Goal: Transaction & Acquisition: Purchase product/service

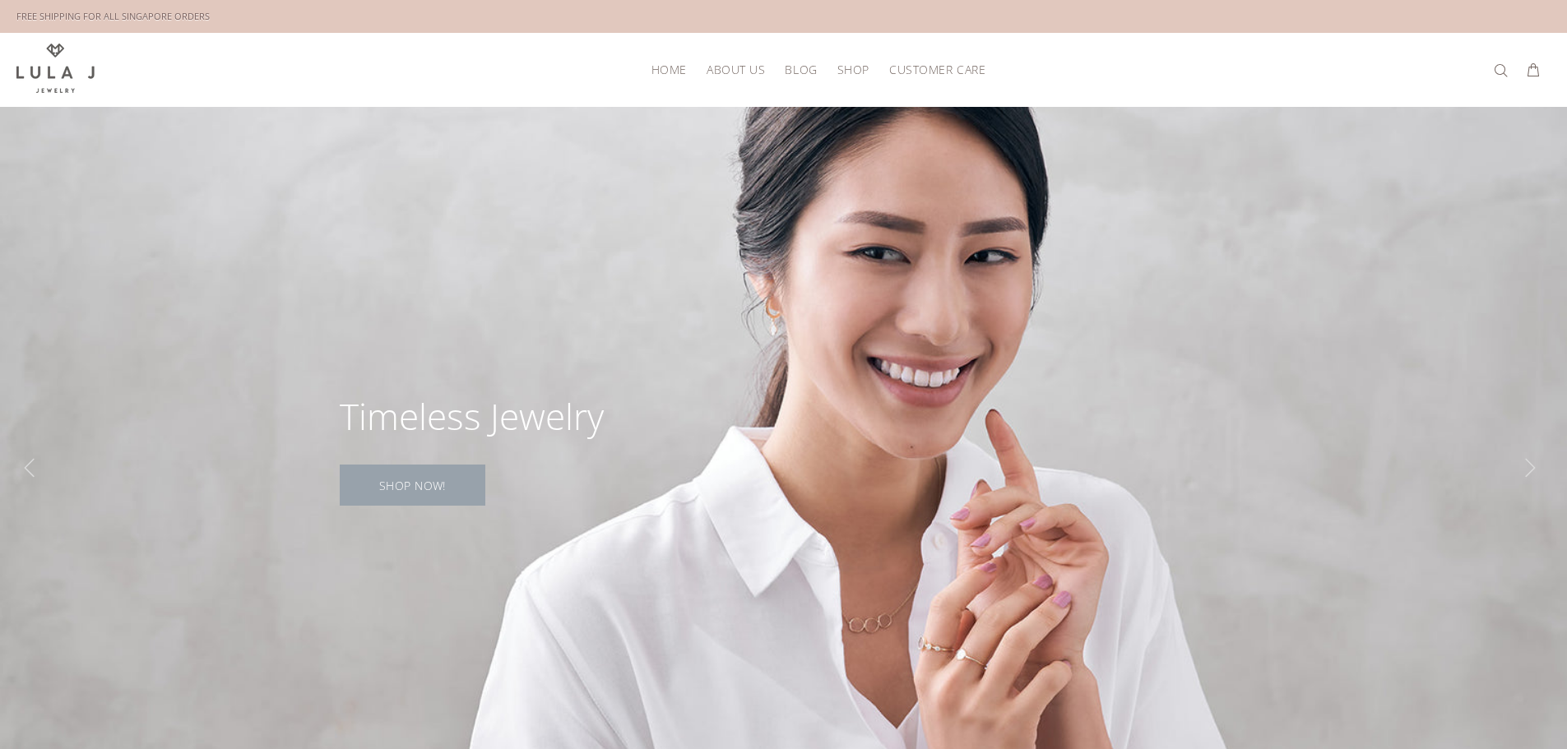
click at [395, 480] on link "SHOP NOW!" at bounding box center [413, 485] width 146 height 41
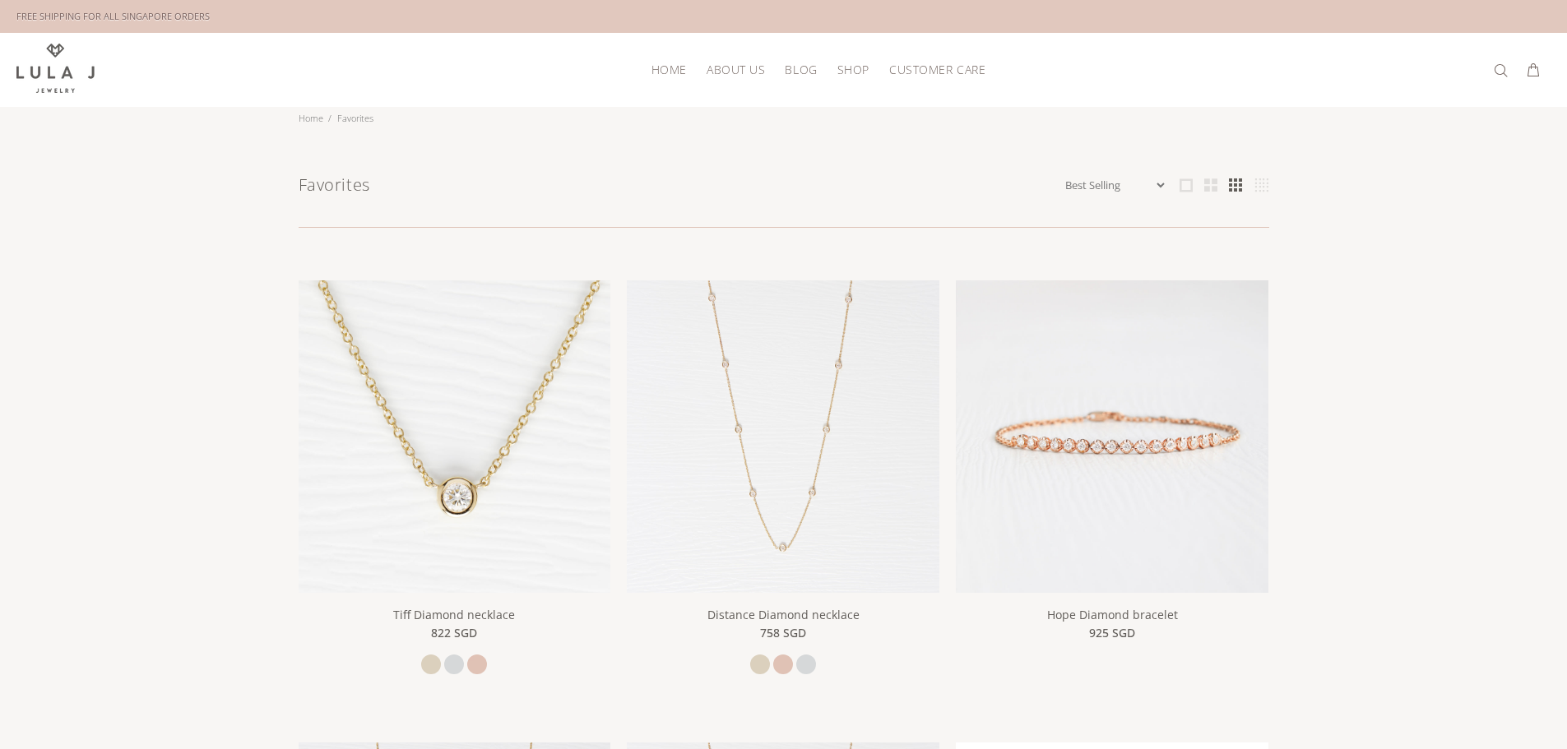
click at [671, 73] on span "HOME" at bounding box center [669, 69] width 35 height 12
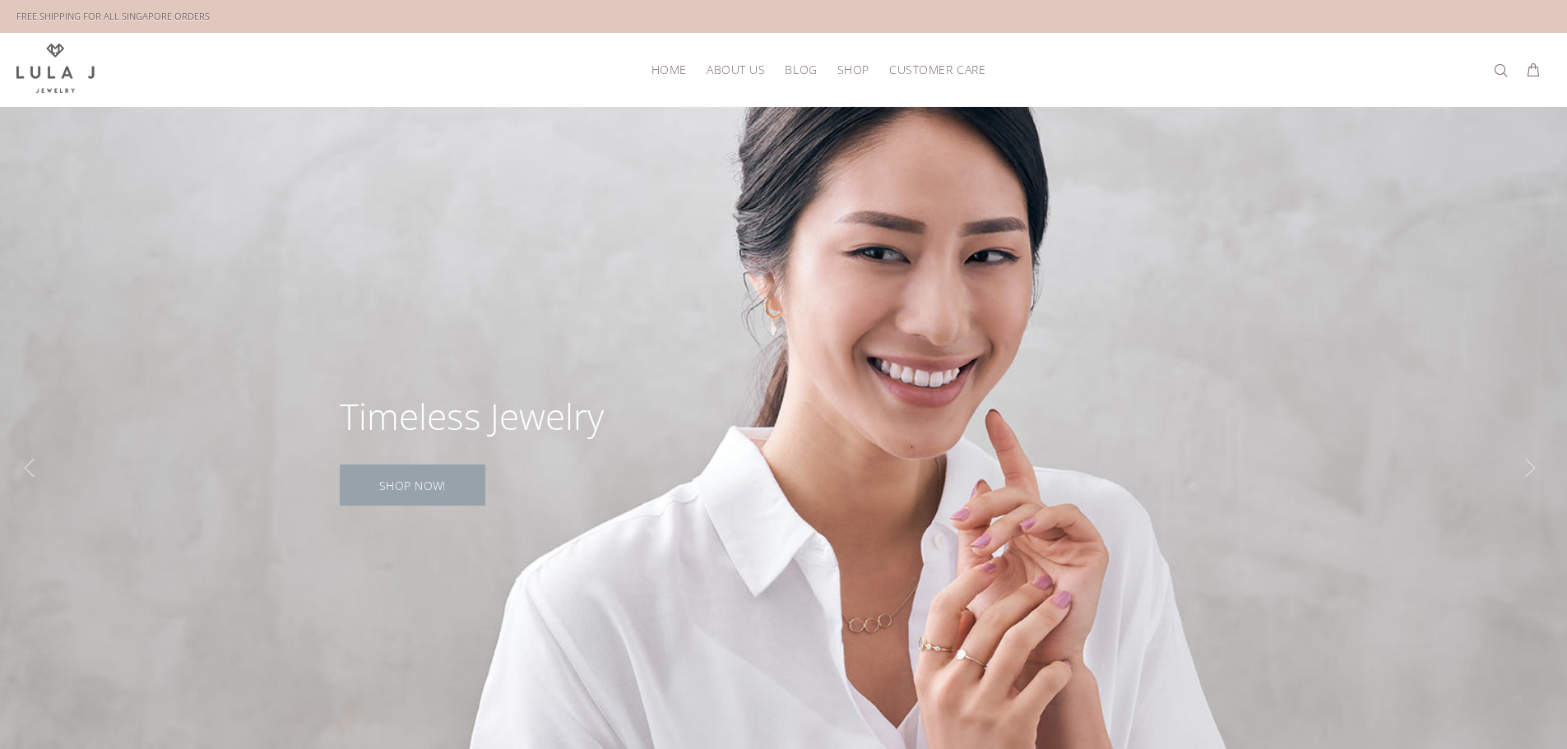
click at [456, 477] on link "SHOP NOW!" at bounding box center [413, 485] width 146 height 41
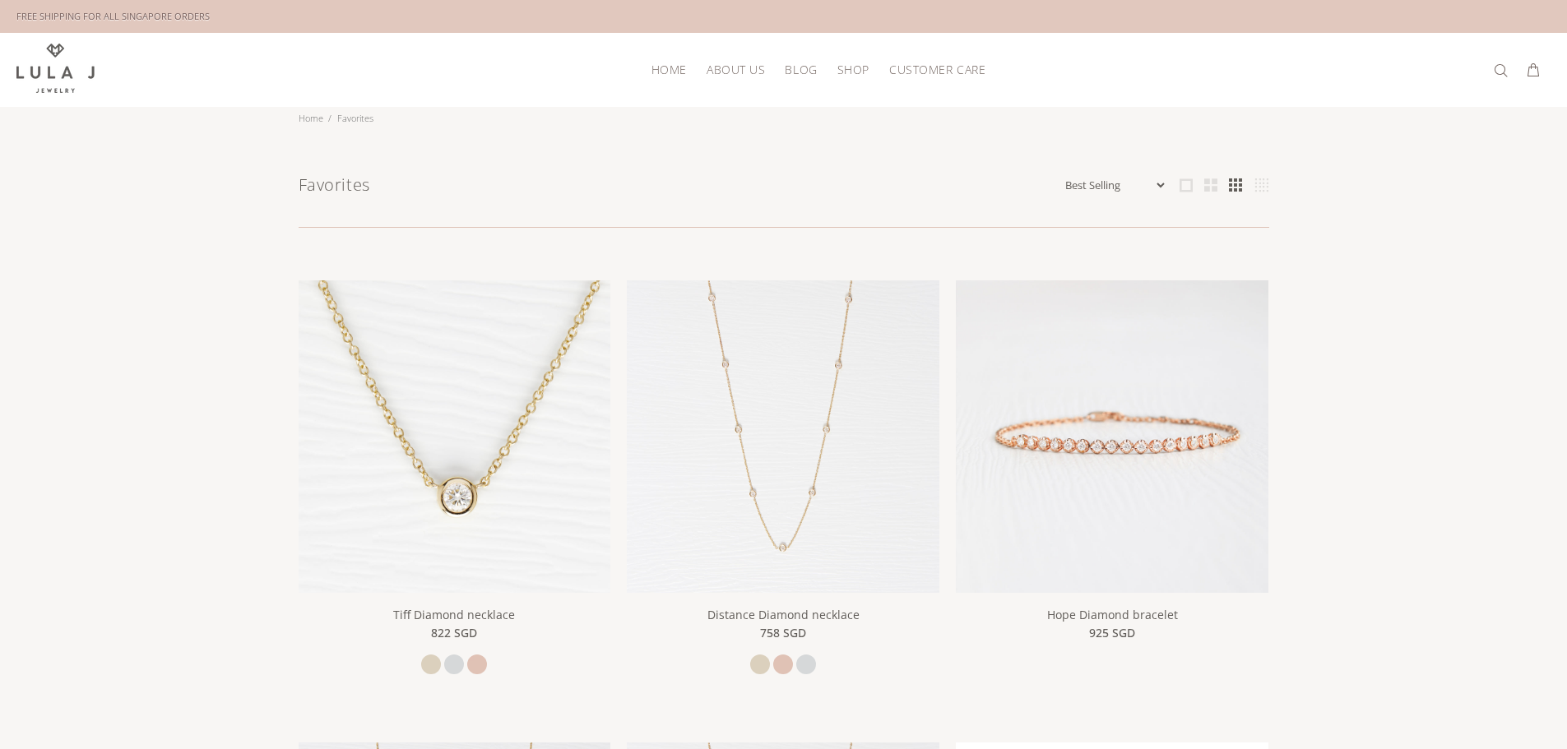
click at [1151, 177] on select "Featured Name Ascending Name Descending Date Ascending Date Descending Price As…" at bounding box center [1114, 185] width 105 height 16
click at [307, 112] on link "Home" at bounding box center [311, 118] width 25 height 12
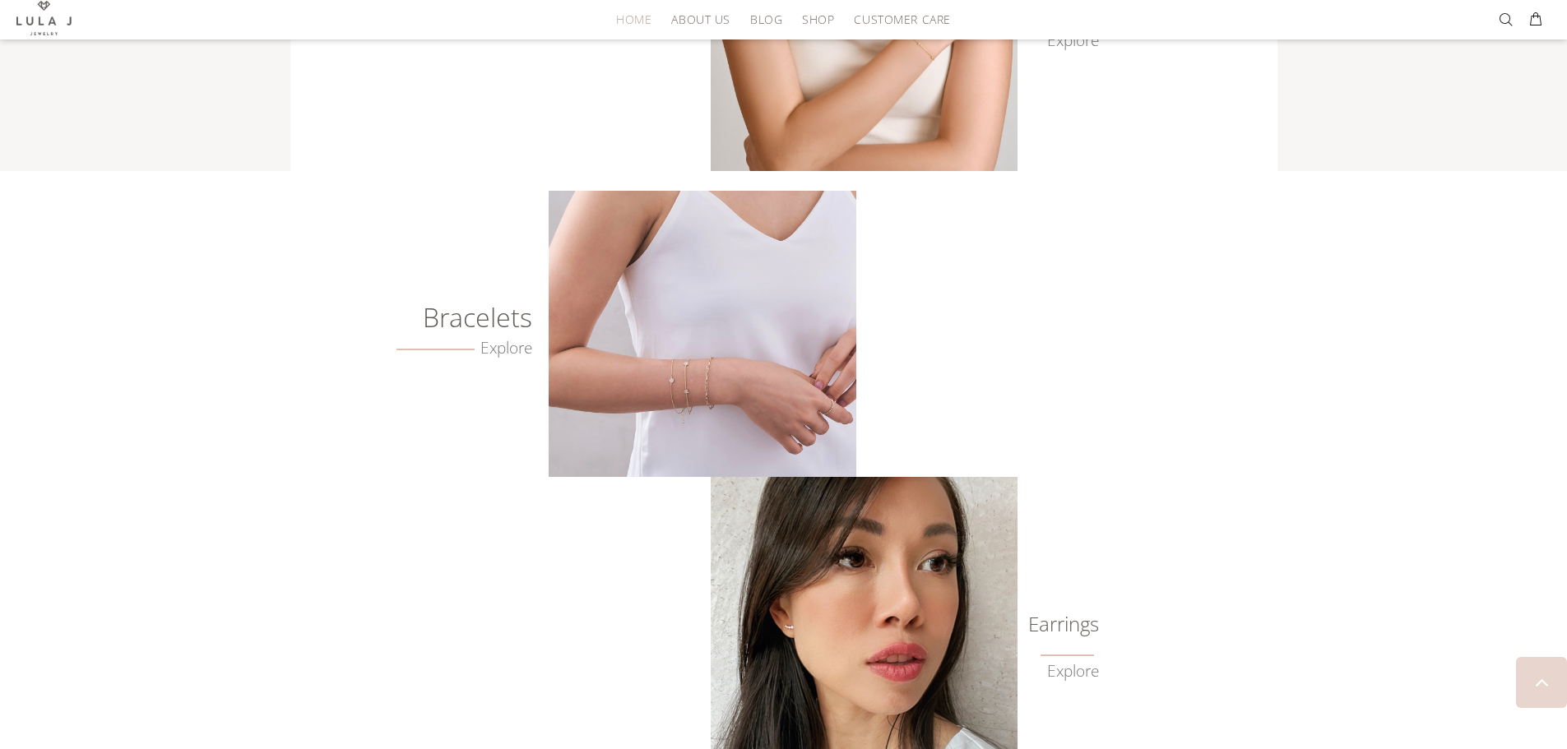
scroll to position [658, 0]
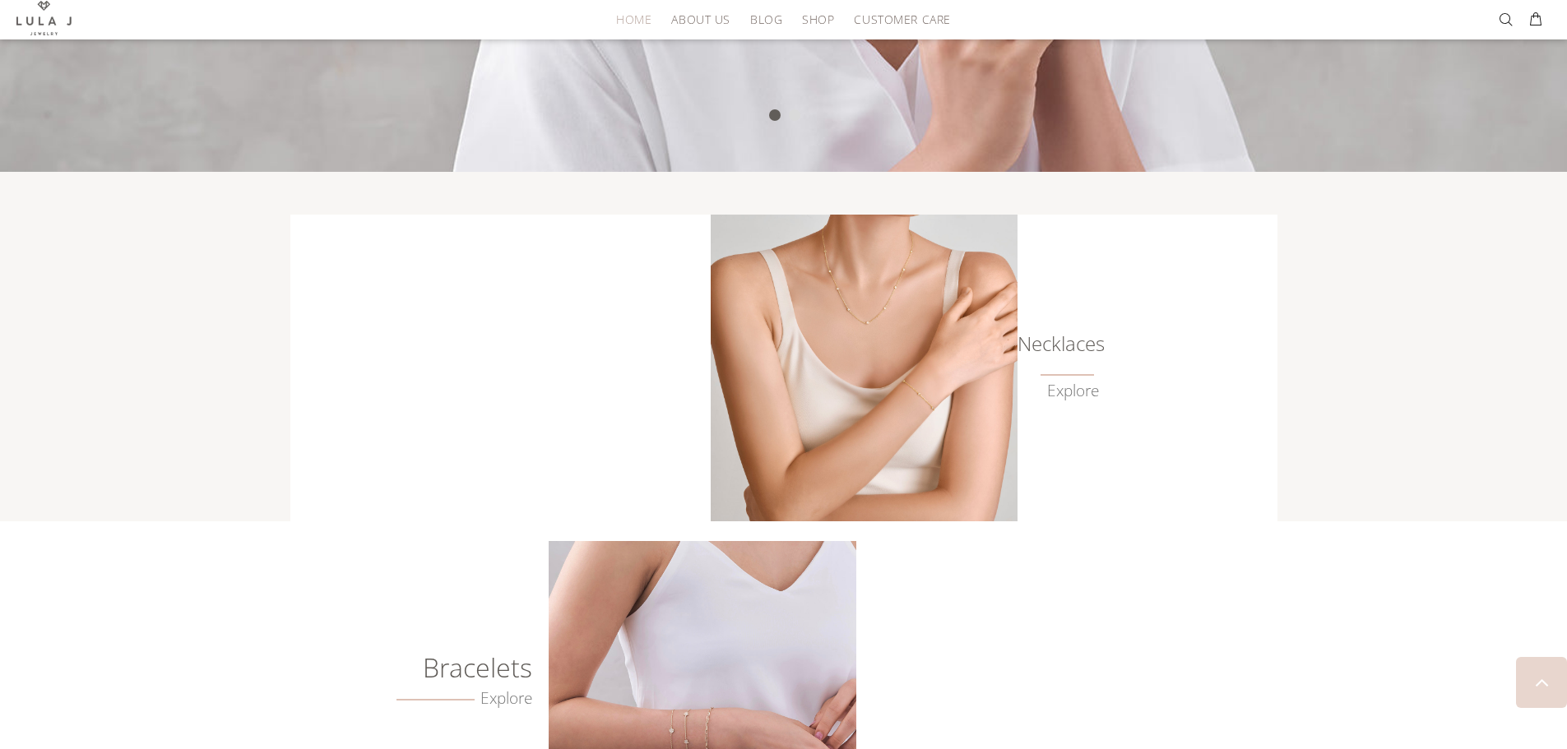
click at [1070, 344] on h6 "Necklaces" at bounding box center [1058, 344] width 82 height 16
click at [1067, 387] on link "Explore" at bounding box center [1073, 391] width 52 height 19
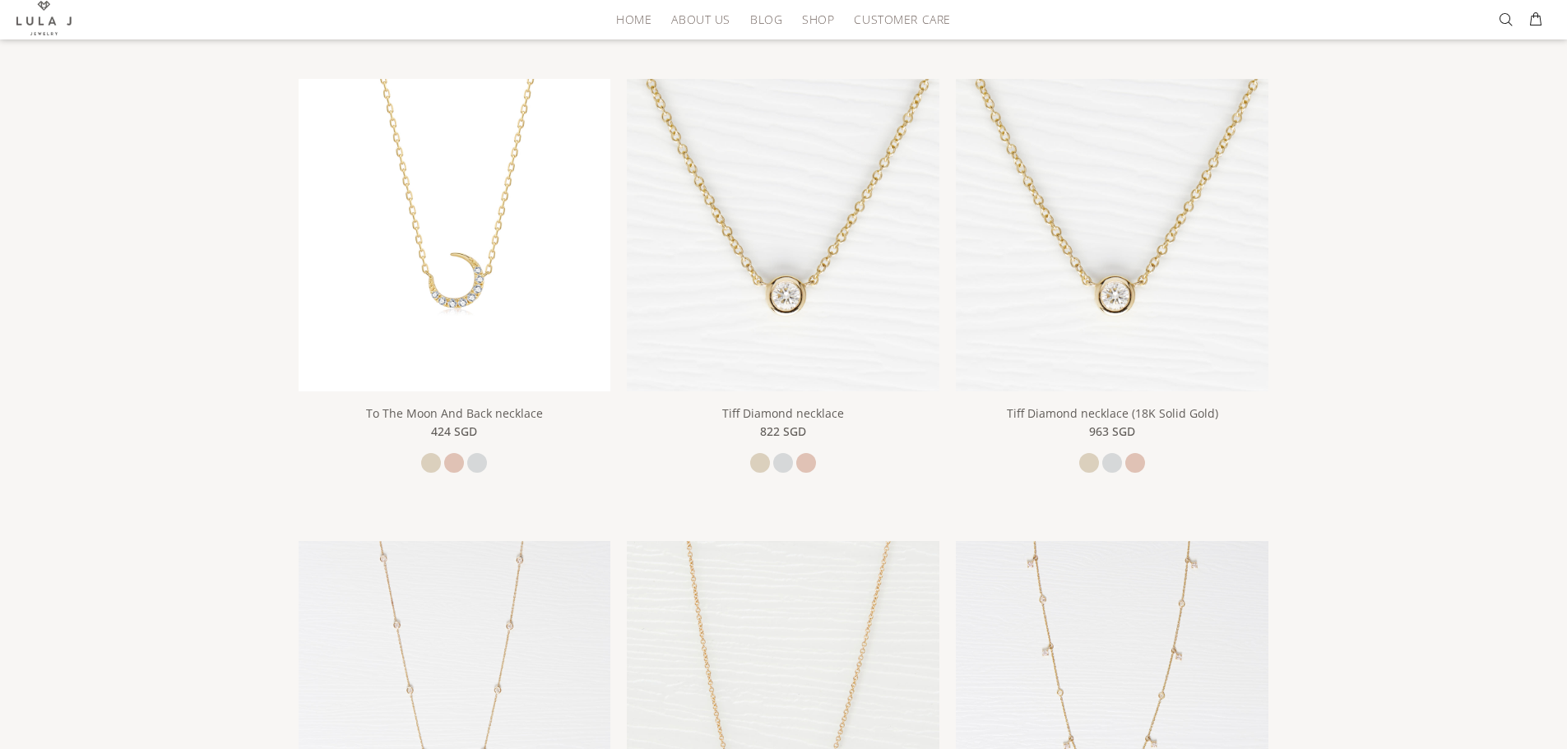
scroll to position [247, 0]
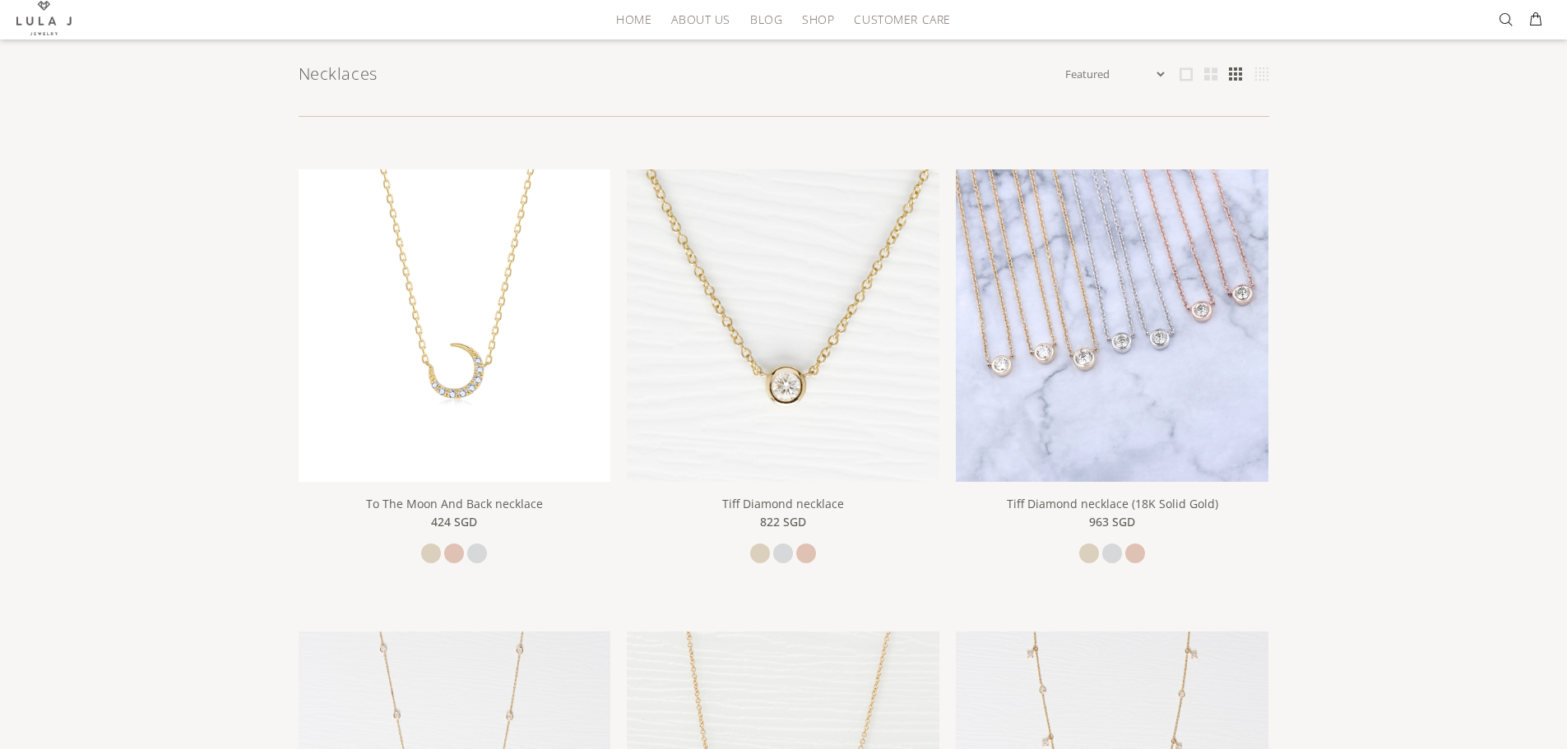
click at [1064, 406] on img at bounding box center [1112, 325] width 313 height 313
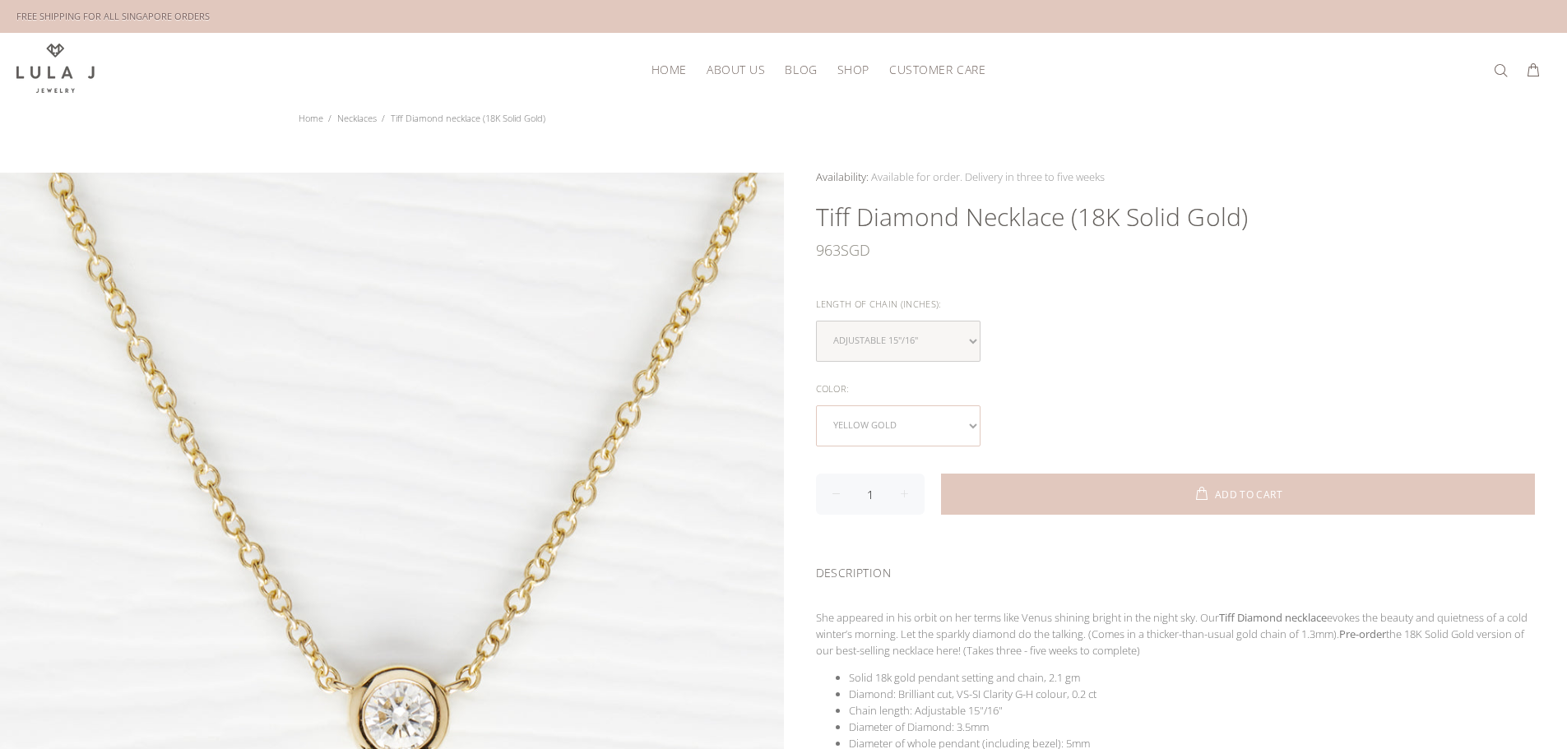
click at [948, 410] on select "yellow gold white gold rose gold" at bounding box center [898, 426] width 165 height 41
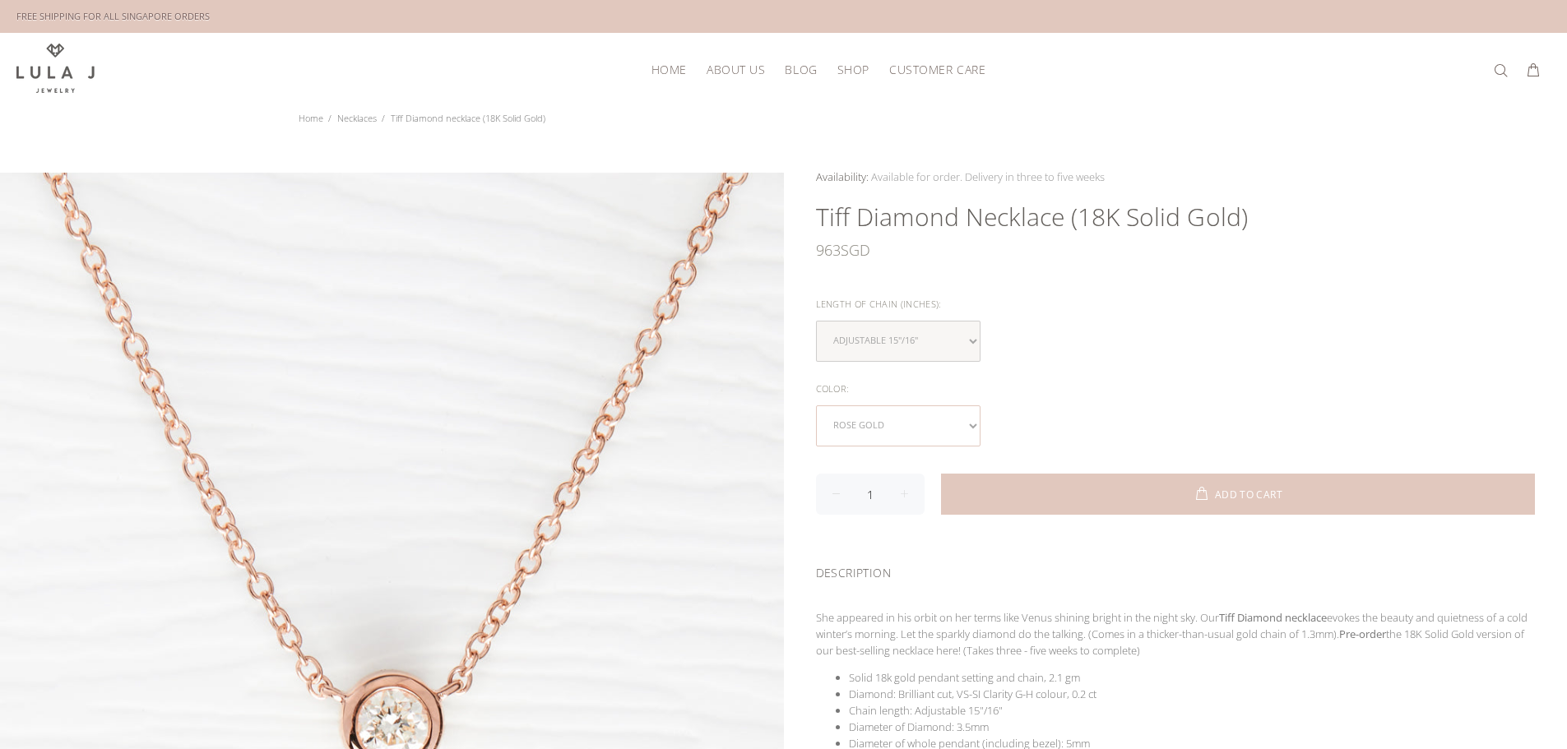
click at [919, 426] on select "yellow gold white gold rose gold" at bounding box center [898, 426] width 165 height 41
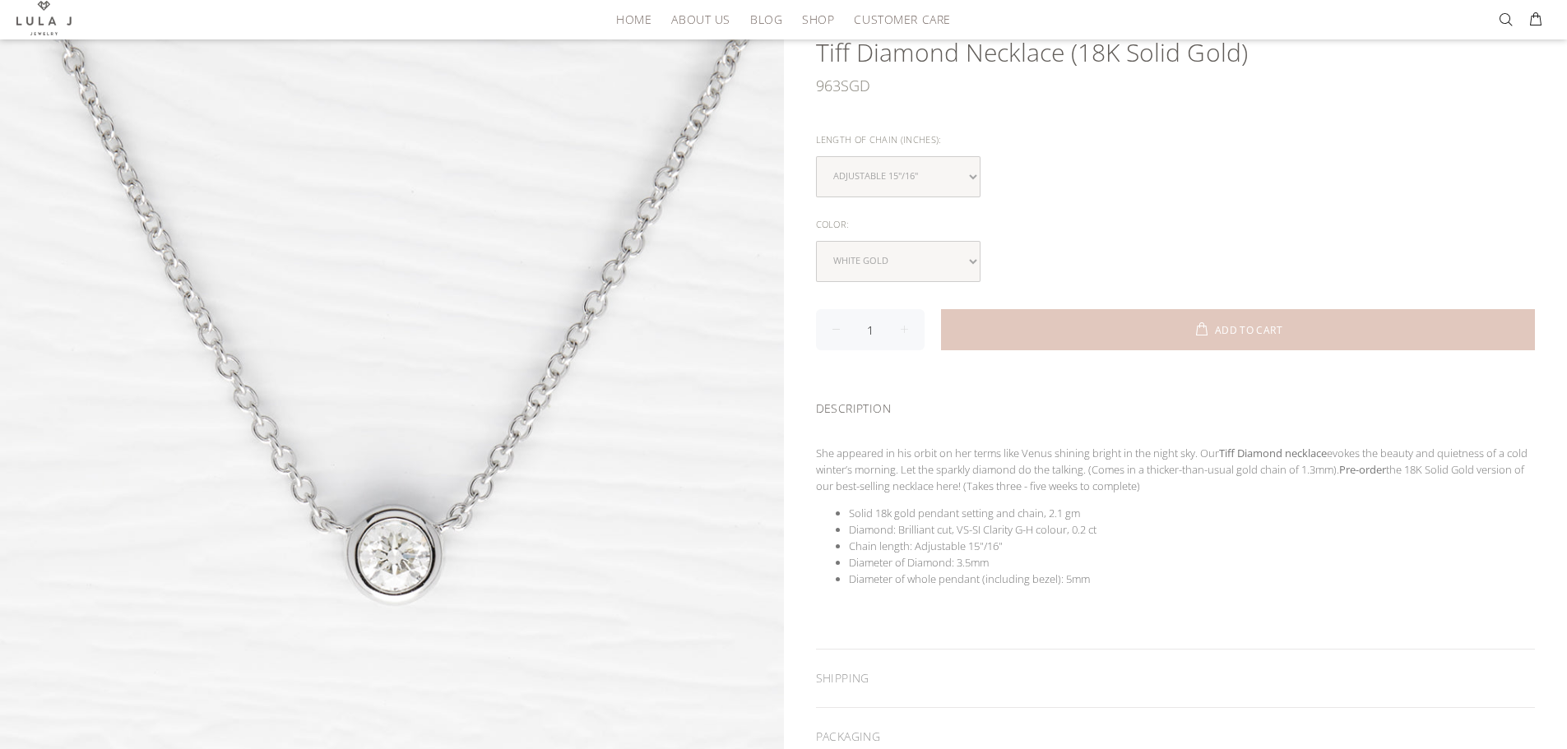
scroll to position [247, 0]
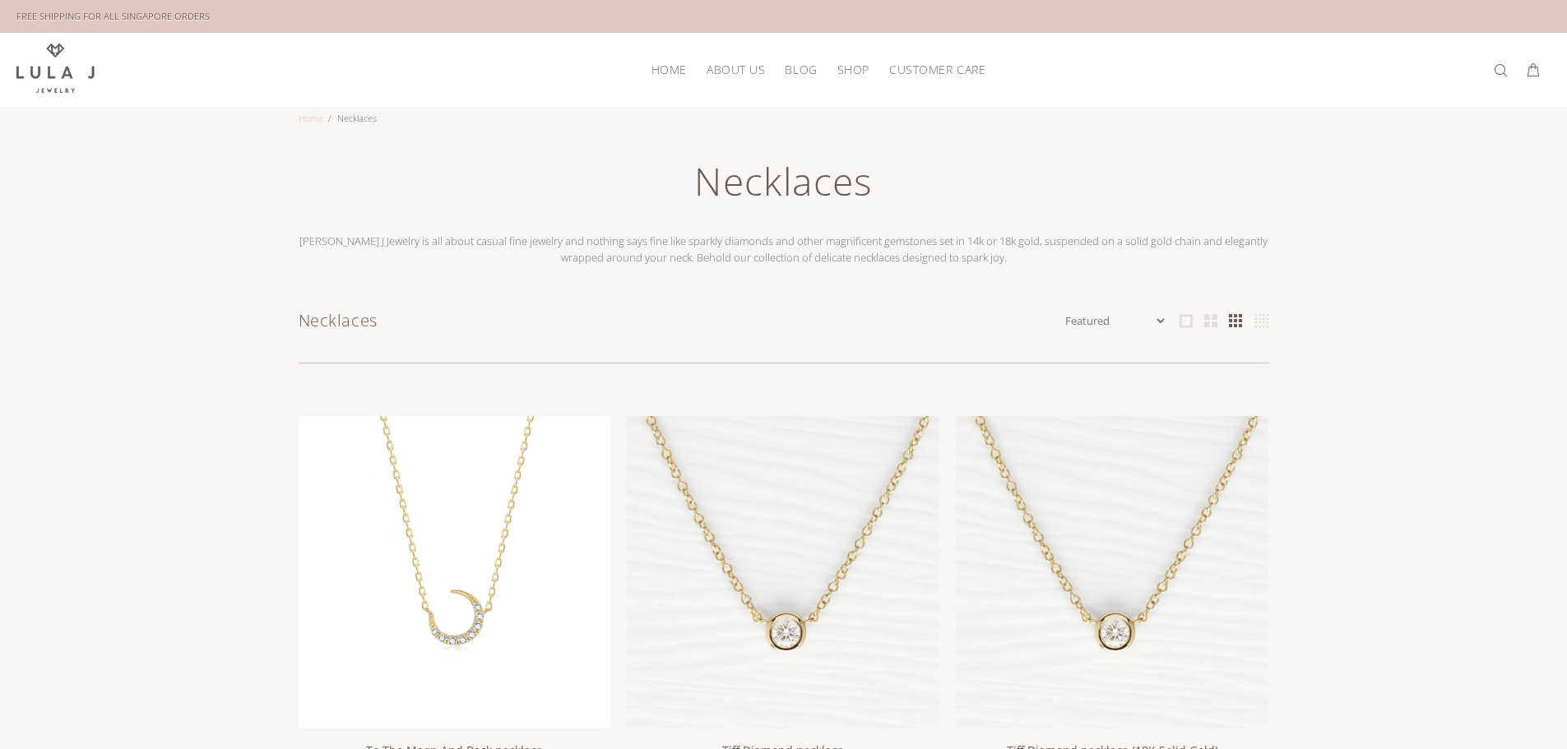
click at [318, 114] on link "Home" at bounding box center [311, 118] width 25 height 12
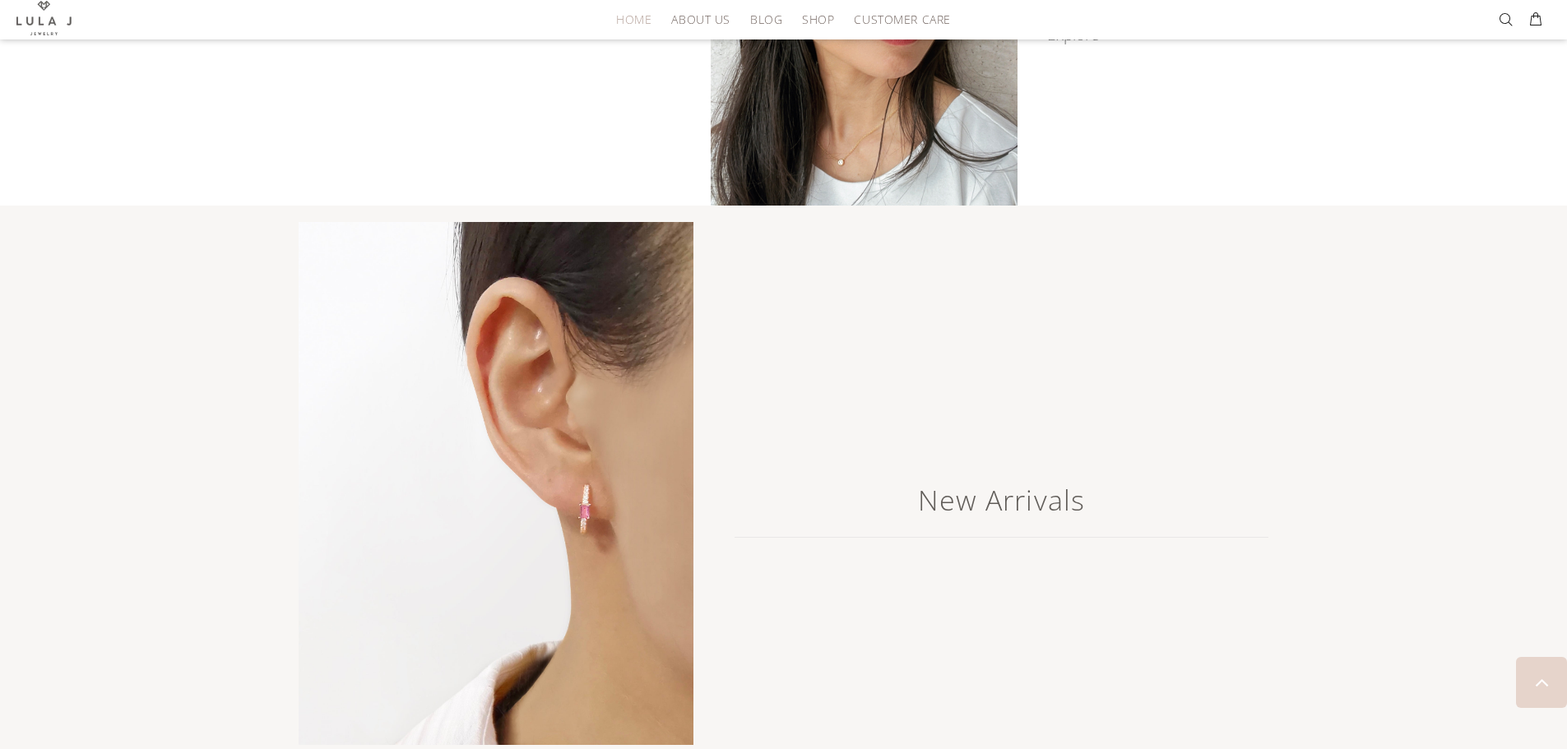
scroll to position [1152, 0]
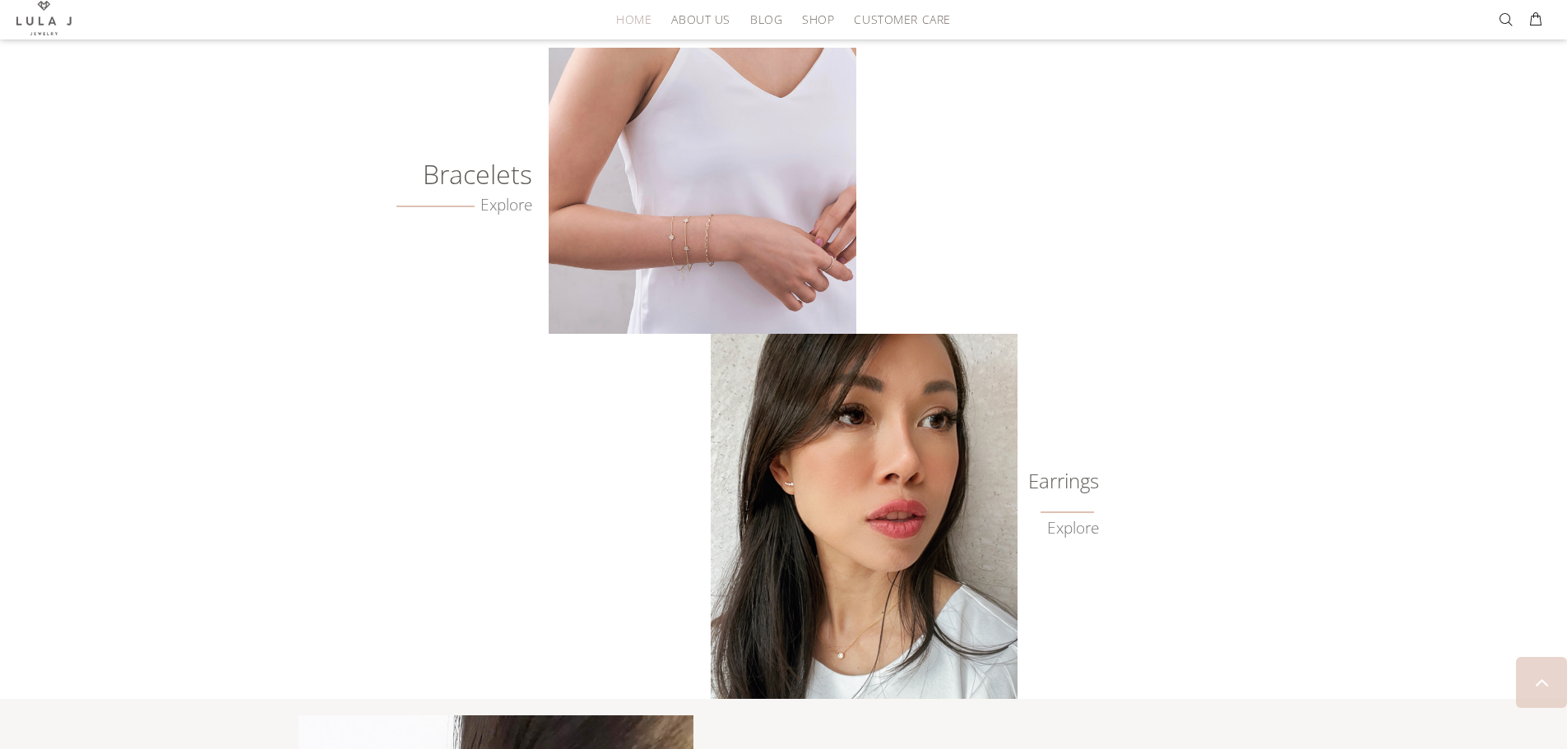
click at [1054, 473] on h6 "Earrings" at bounding box center [1058, 481] width 82 height 16
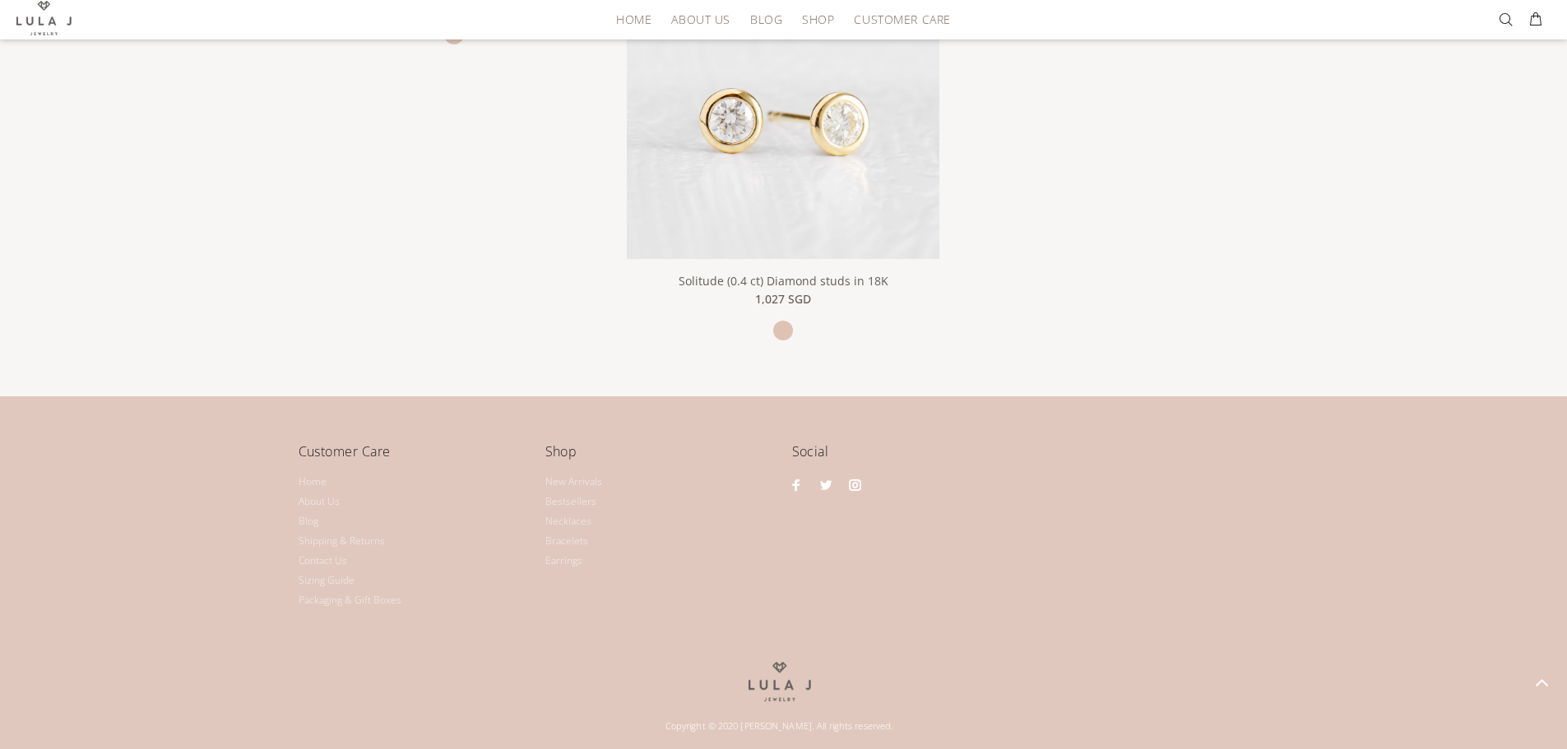
scroll to position [3044, 0]
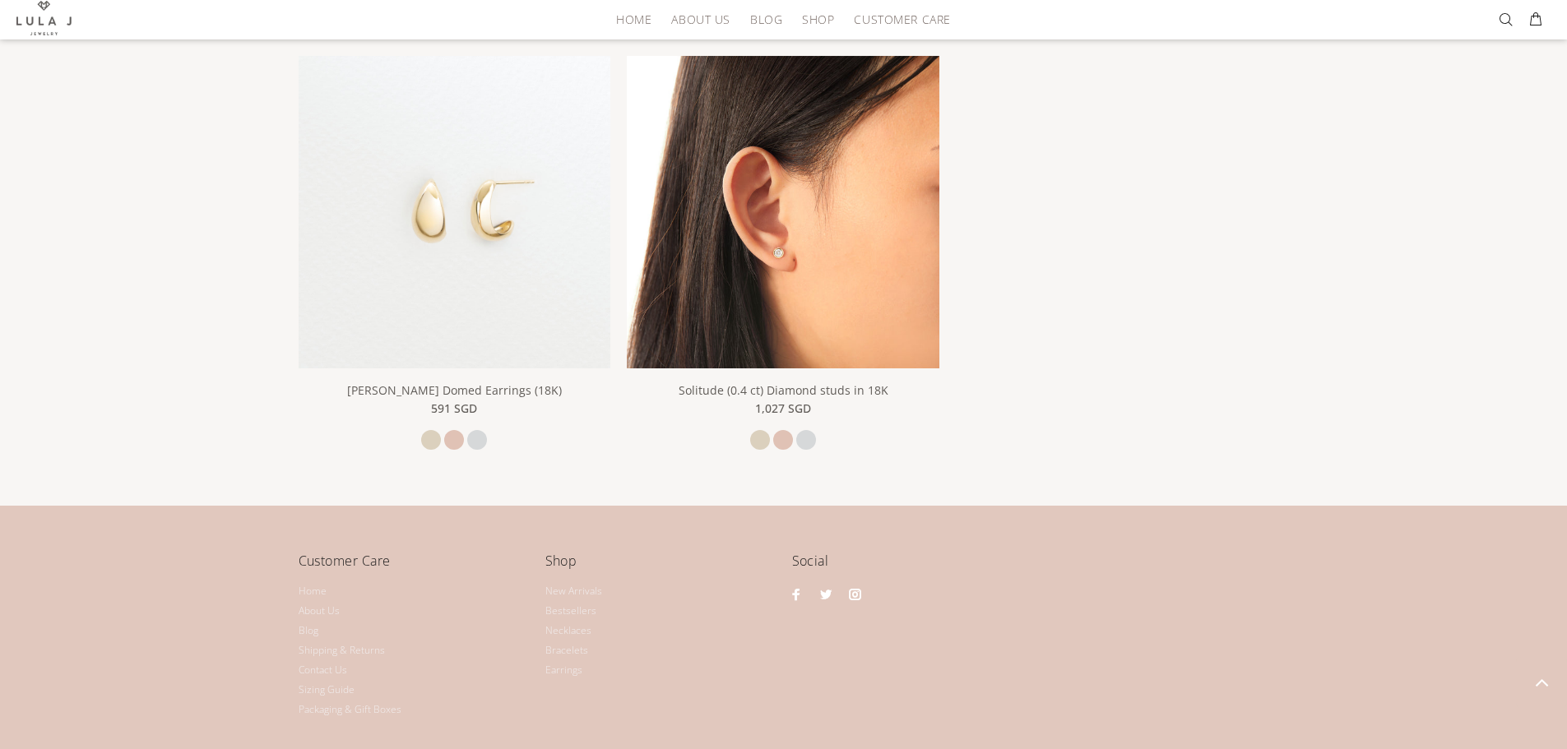
click at [805, 308] on img at bounding box center [783, 212] width 313 height 313
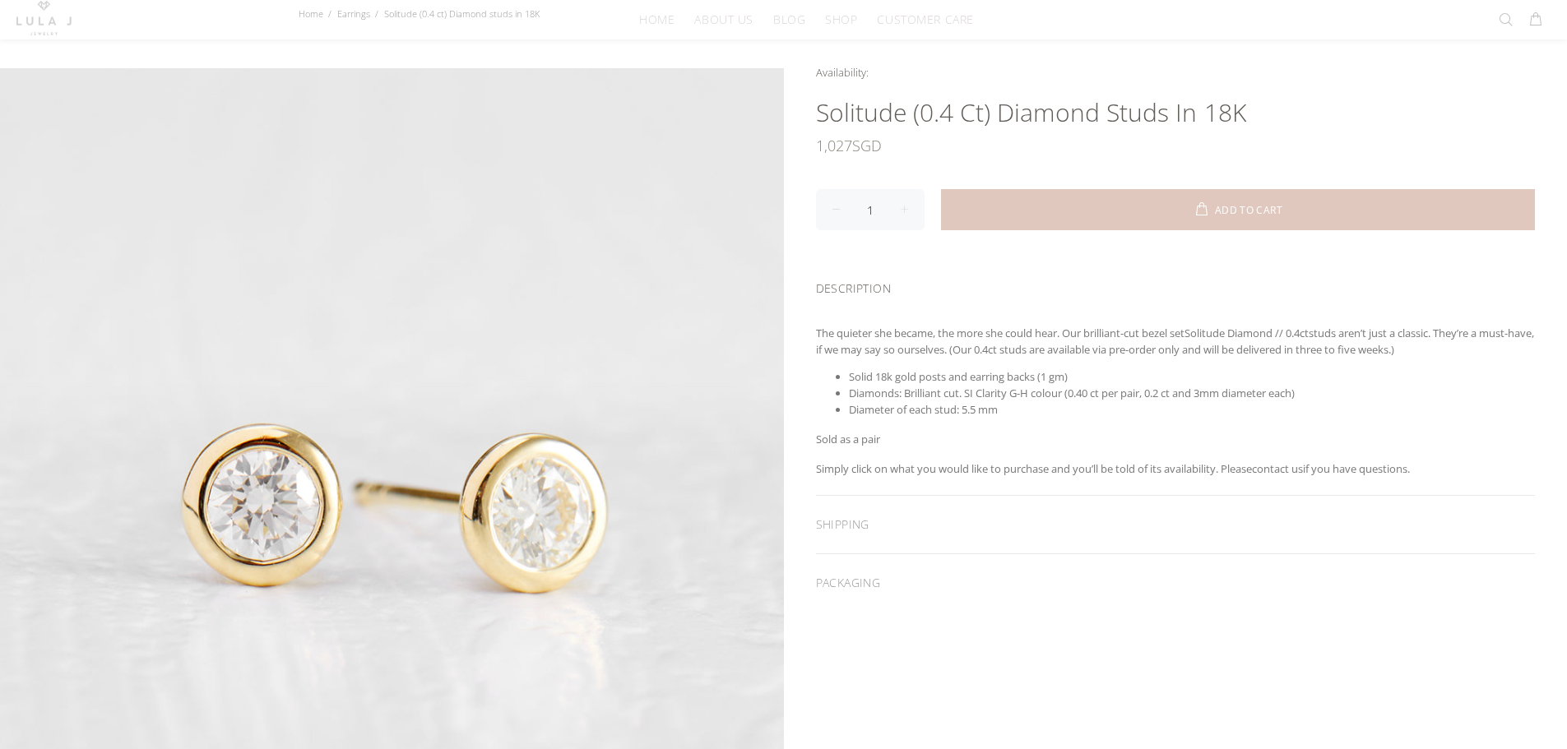
scroll to position [247, 0]
